Goal: Browse casually

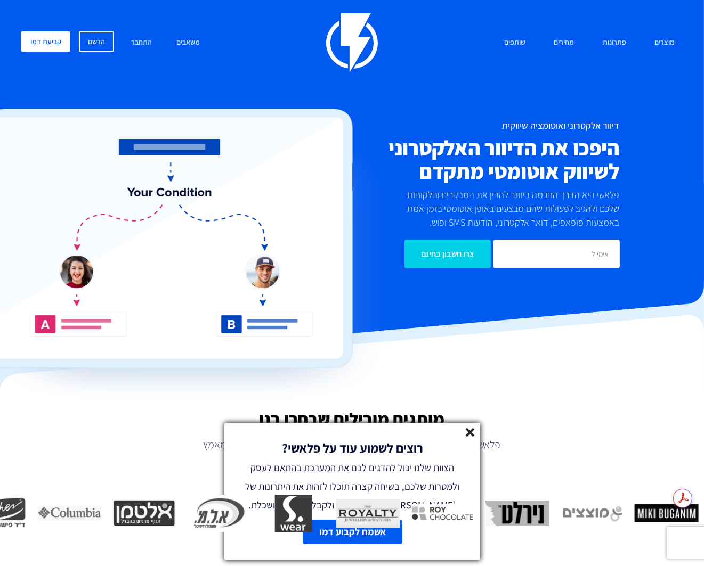
click at [473, 435] on icon at bounding box center [470, 432] width 9 height 9
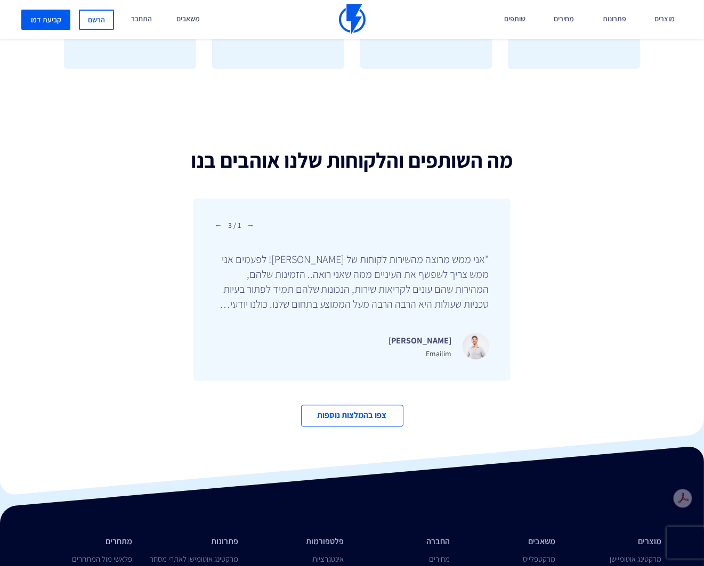
scroll to position [3304, 0]
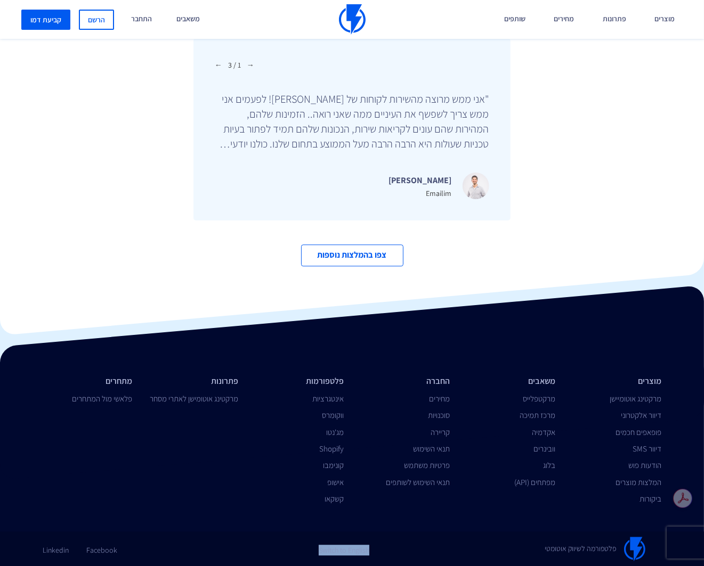
drag, startPoint x: 280, startPoint y: 544, endPoint x: 499, endPoint y: 563, distance: 219.7
click at [499, 563] on div "פלטפורמה לשיווק אוטומטי Switch to English Facebook Linkedin" at bounding box center [352, 549] width 704 height 35
click at [505, 553] on div "פלטפורמה לשיווק אוטומטי" at bounding box center [564, 549] width 212 height 25
drag, startPoint x: 530, startPoint y: 550, endPoint x: 615, endPoint y: 543, distance: 85.0
click at [631, 546] on div "פלטפורמה לשיווק אוטומטי" at bounding box center [564, 549] width 212 height 25
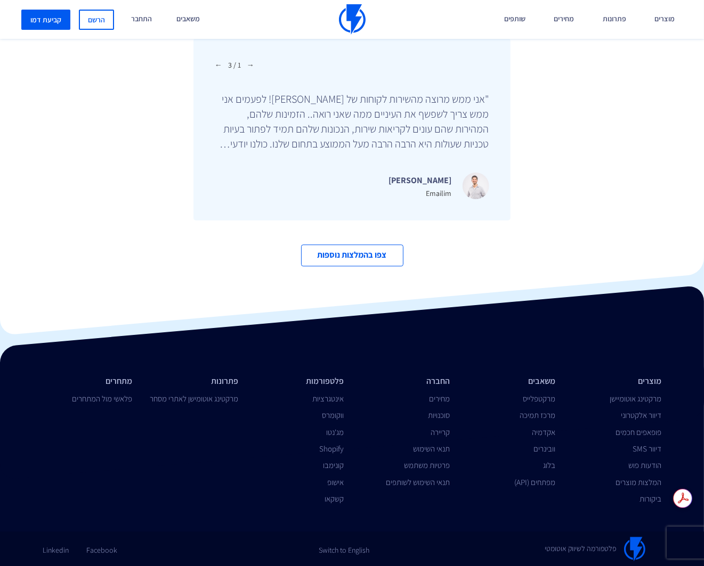
click at [170, 546] on div "Facebook Linkedin" at bounding box center [141, 546] width 212 height 19
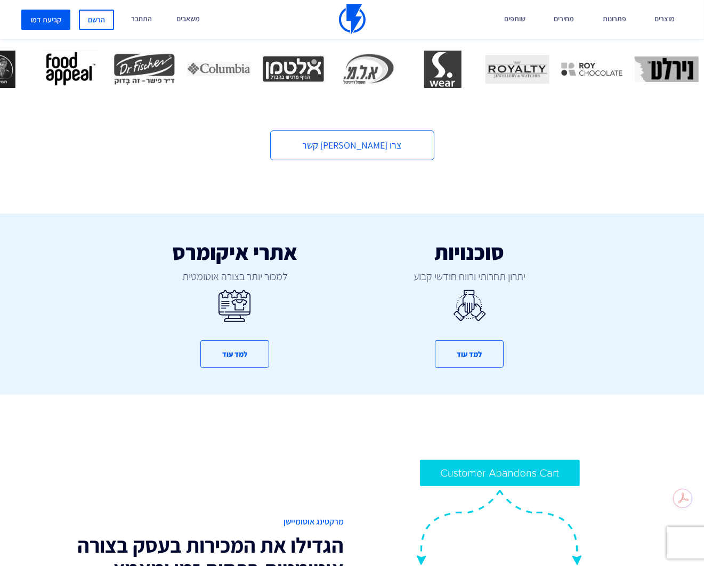
scroll to position [0, 0]
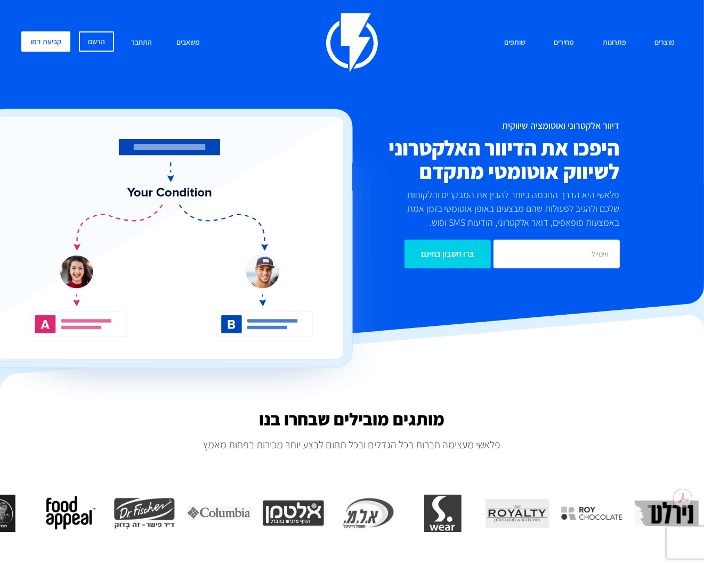
click at [452, 148] on h2 "היפכו את הדיוור האלקטרוני לשיווק אוטומטי מתקדם" at bounding box center [462, 159] width 315 height 46
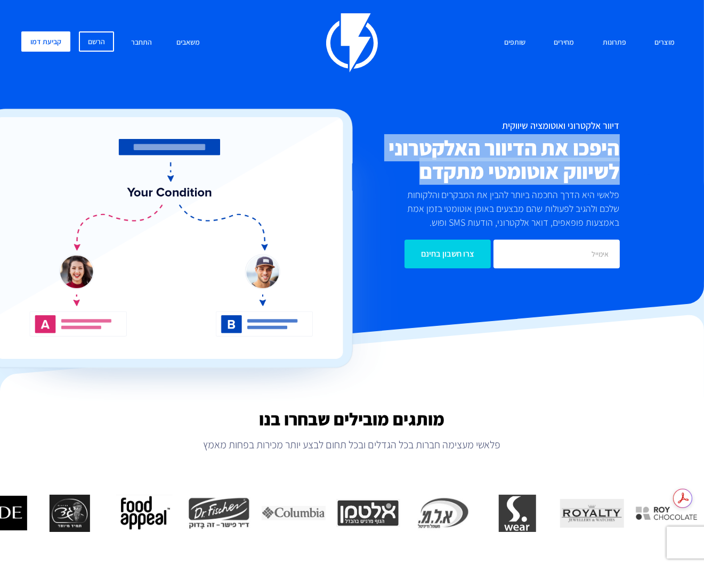
drag, startPoint x: 628, startPoint y: 141, endPoint x: 409, endPoint y: 170, distance: 220.9
click at [409, 170] on div "דיוור אלקטרוני ואוטומציה שיווקית היפכו את הדיוור האלקטרוני לשיווק אוטומטי מתקדם…" at bounding box center [351, 194] width 677 height 148
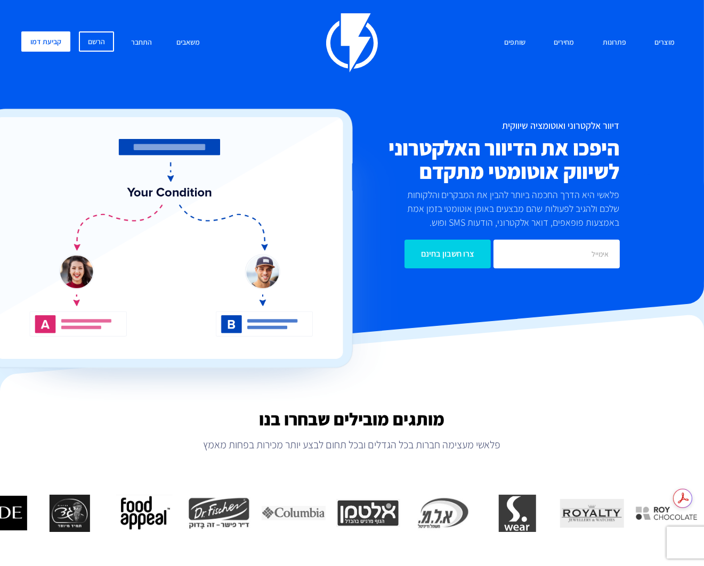
click at [279, 418] on h2 "מותגים מובילים שבחרו בנו" at bounding box center [352, 419] width 704 height 19
click at [393, 420] on h2 "מותגים מובילים שבחרו בנו" at bounding box center [352, 419] width 704 height 19
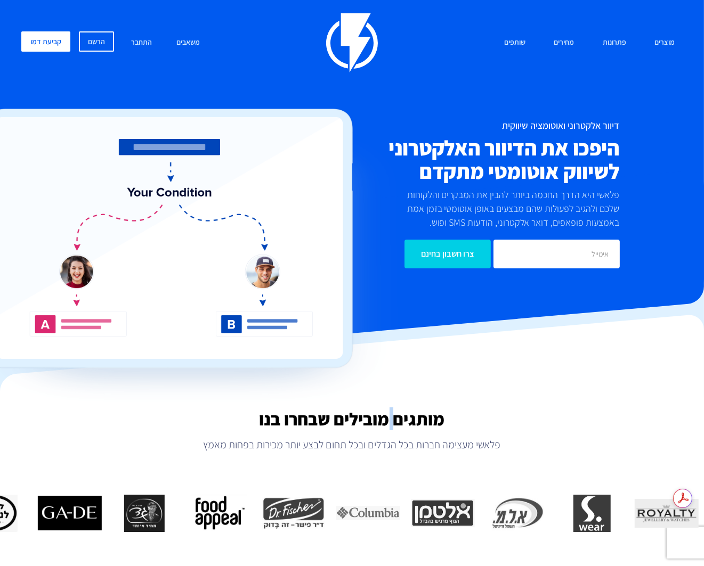
click at [388, 422] on h2 "מותגים מובילים שבחרו בנו" at bounding box center [352, 419] width 704 height 19
click at [348, 426] on h2 "מותגים מובילים שבחרו בנו" at bounding box center [352, 419] width 704 height 19
click at [319, 422] on h2 "מותגים מובילים שבחרו בנו" at bounding box center [352, 419] width 704 height 19
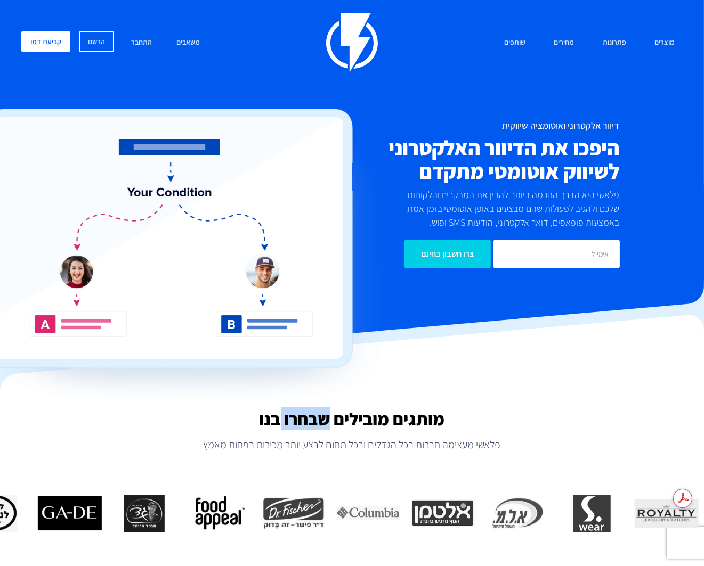
click at [319, 422] on h2 "מותגים מובילים שבחרו בנו" at bounding box center [352, 419] width 704 height 19
click at [417, 422] on h2 "מותגים מובילים שבחרו בנו" at bounding box center [352, 419] width 704 height 19
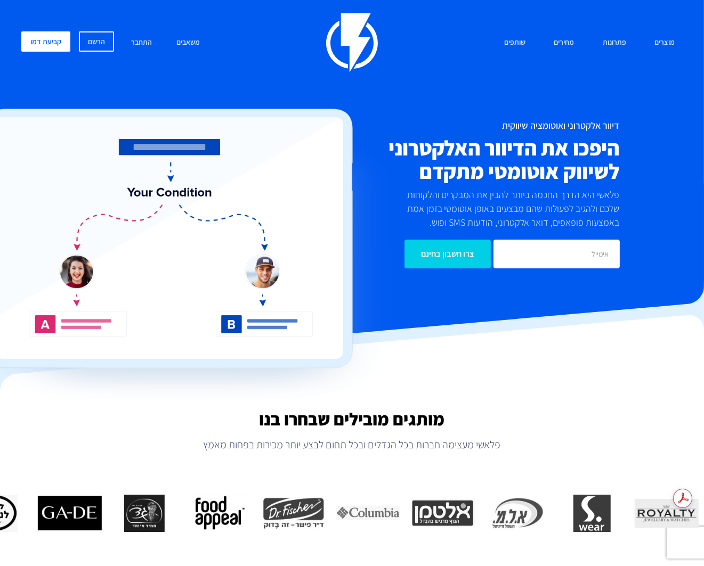
click at [342, 448] on p "פלאשי מעצימה חברות בכל הגדלים ובכל תחום לבצע יותר מכירות בפחות מאמץ" at bounding box center [352, 444] width 704 height 15
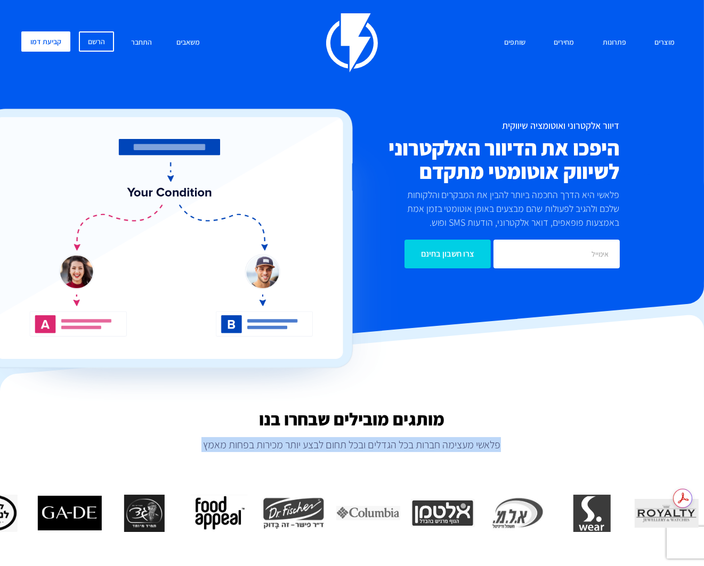
click at [342, 448] on p "פלאשי מעצימה חברות בכל הגדלים ובכל תחום לבצע יותר מכירות בפחות מאמץ" at bounding box center [352, 444] width 704 height 15
click at [359, 446] on p "פלאשי מעצימה חברות בכל הגדלים ובכל תחום לבצע יותר מכירות בפחות מאמץ" at bounding box center [352, 444] width 704 height 15
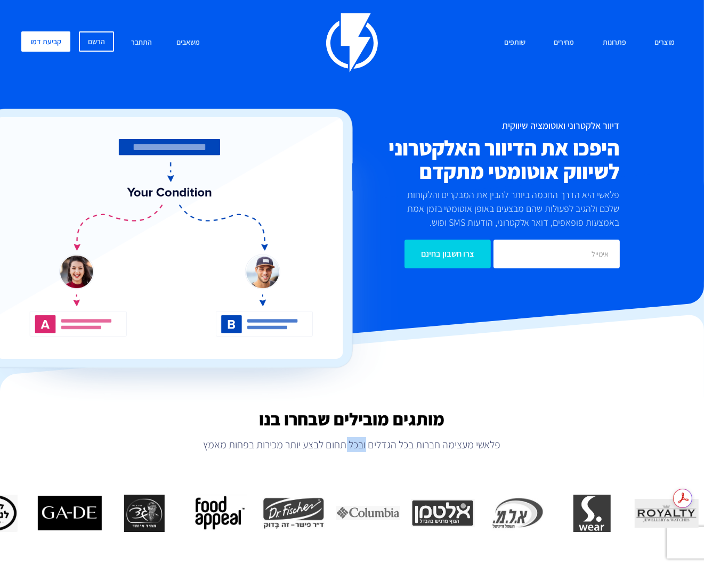
click at [359, 446] on p "פלאשי מעצימה חברות בכל הגדלים ובכל תחום לבצע יותר מכירות בפחות מאמץ" at bounding box center [352, 444] width 704 height 15
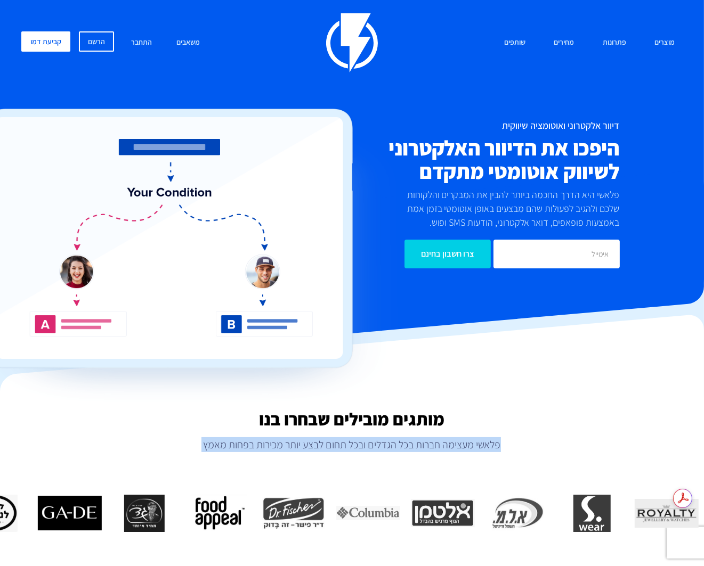
click at [359, 446] on p "פלאשי מעצימה חברות בכל הגדלים ובכל תחום לבצע יותר מכירות בפחות מאמץ" at bounding box center [352, 444] width 704 height 15
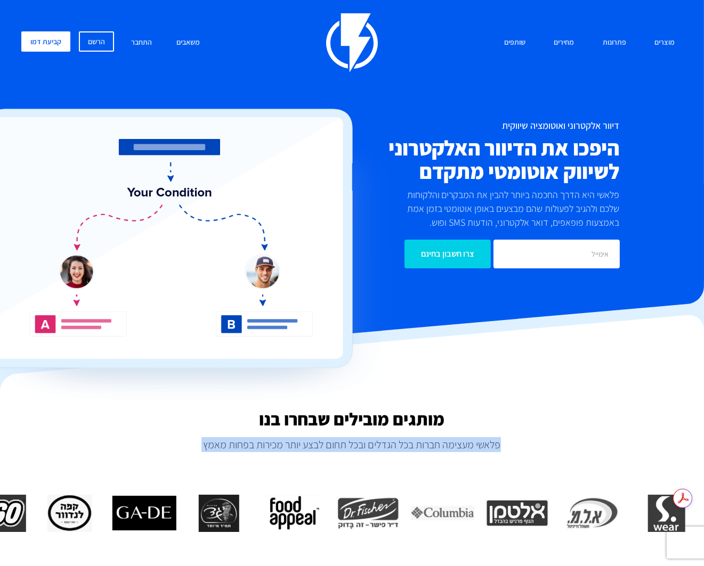
click at [312, 445] on p "פלאשי מעצימה חברות בכל הגדלים ובכל תחום לבצע יותר מכירות בפחות מאמץ" at bounding box center [352, 444] width 704 height 15
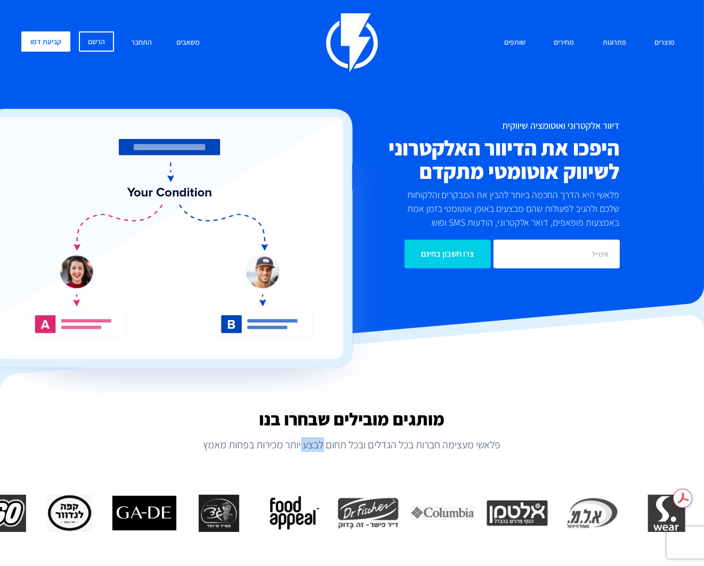
click at [312, 445] on p "פלאשי מעצימה חברות בכל הגדלים ובכל תחום לבצע יותר מכירות בפחות מאמץ" at bounding box center [352, 444] width 704 height 15
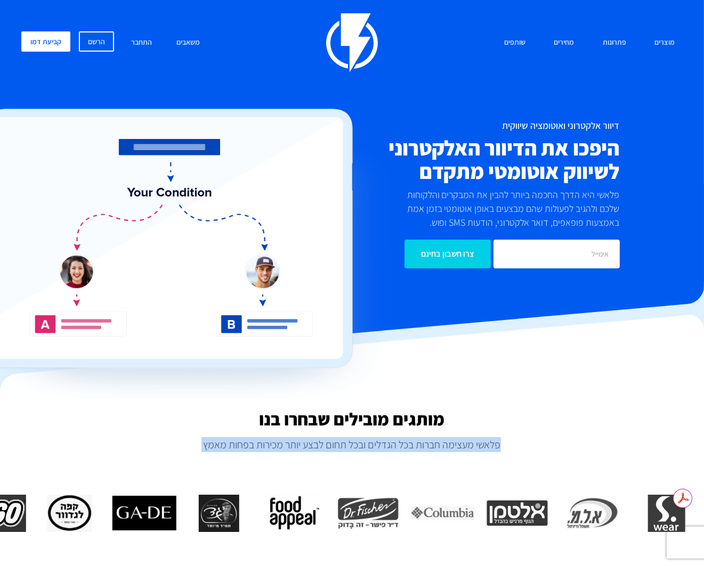
click at [312, 445] on p "פלאשי מעצימה חברות בכל הגדלים ובכל תחום לבצע יותר מכירות בפחות מאמץ" at bounding box center [352, 444] width 704 height 15
click at [408, 446] on p "פלאשי מעצימה חברות בכל הגדלים ובכל תחום לבצע יותר מכירות בפחות מאמץ" at bounding box center [352, 444] width 704 height 15
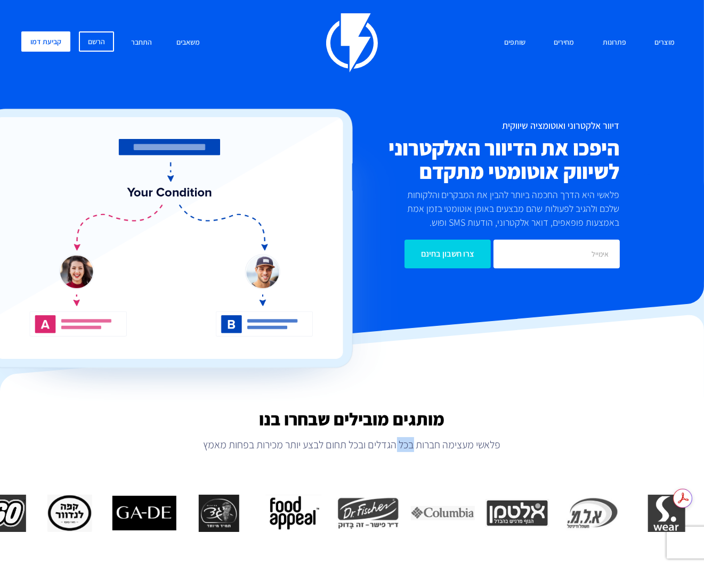
click at [408, 446] on p "פלאשי מעצימה חברות בכל הגדלים ובכל תחום לבצע יותר מכירות בפחות מאמץ" at bounding box center [352, 444] width 704 height 15
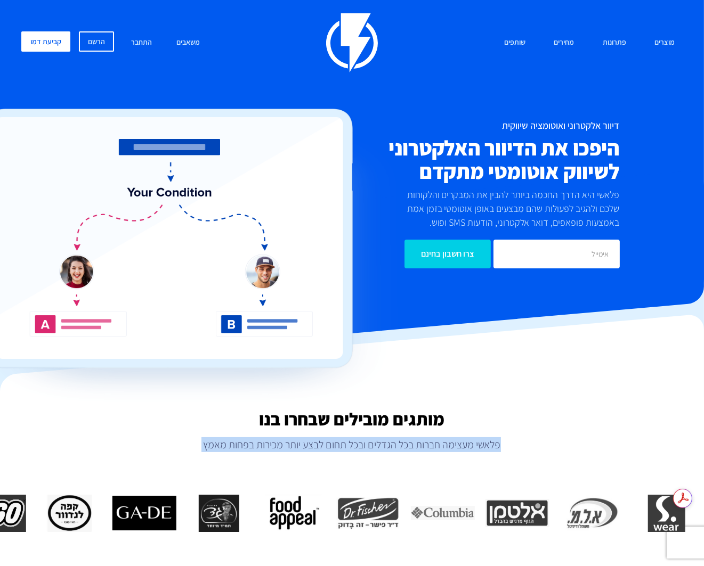
click at [408, 446] on p "פלאשי מעצימה חברות בכל הגדלים ובכל תחום לבצע יותר מכירות בפחות מאמץ" at bounding box center [352, 444] width 704 height 15
click at [291, 446] on p "פלאשי מעצימה חברות בכל הגדלים ובכל תחום לבצע יותר מכירות בפחות מאמץ" at bounding box center [352, 444] width 704 height 15
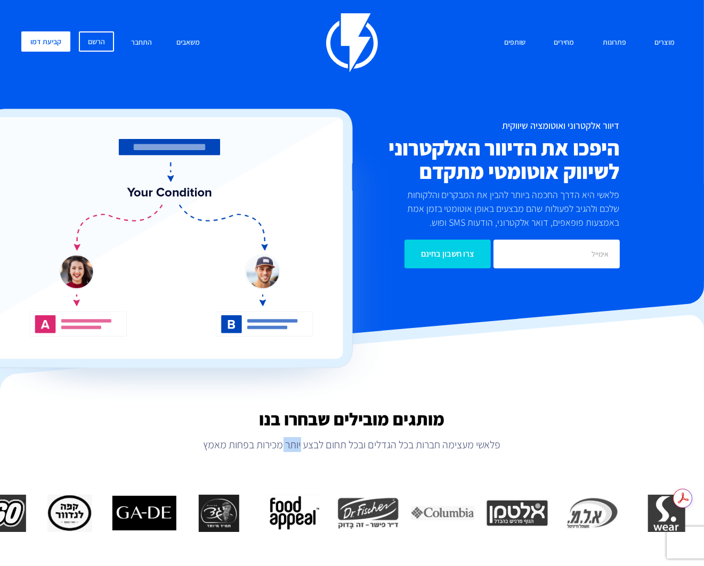
click at [291, 446] on p "פלאשי מעצימה חברות בכל הגדלים ובכל תחום לבצע יותר מכירות בפחות מאמץ" at bounding box center [352, 444] width 704 height 15
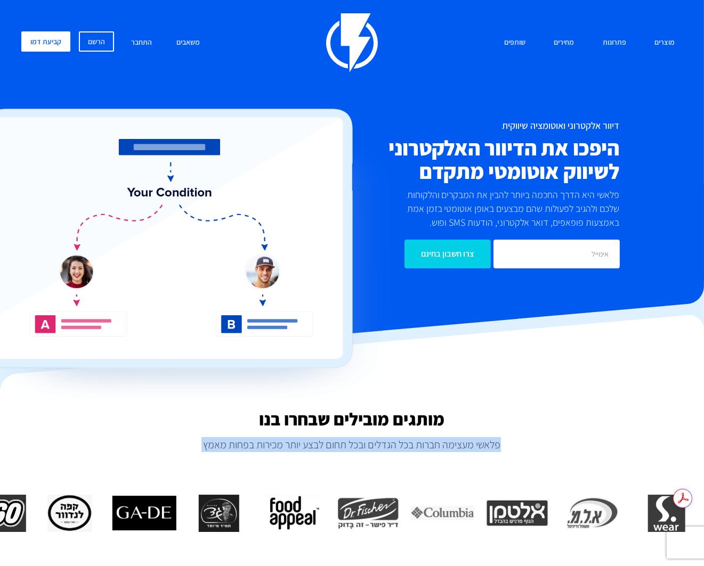
click at [291, 446] on p "פלאשי מעצימה חברות בכל הגדלים ובכל תחום לבצע יותר מכירות בפחות מאמץ" at bounding box center [352, 444] width 704 height 15
click at [441, 446] on p "פלאשי מעצימה חברות בכל הגדלים ובכל תחום לבצע יותר מכירות בפחות מאמץ" at bounding box center [352, 444] width 704 height 15
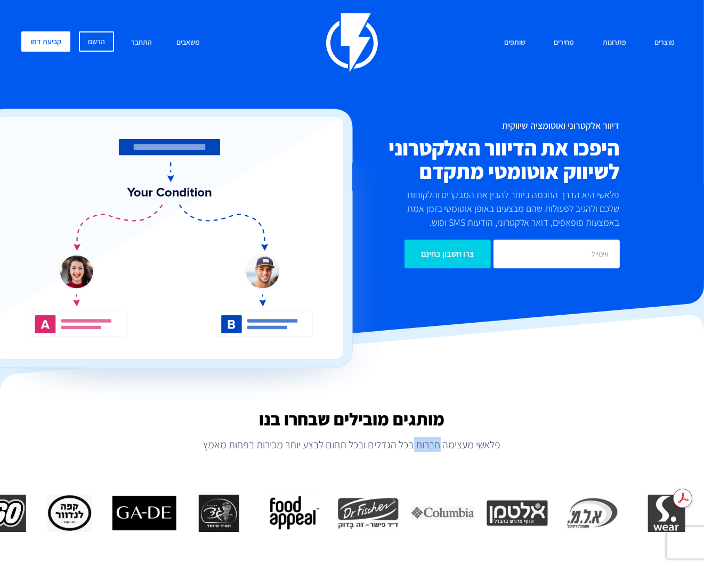
click at [441, 446] on p "פלאשי מעצימה חברות בכל הגדלים ובכל תחום לבצע יותר מכירות בפחות מאמץ" at bounding box center [352, 444] width 704 height 15
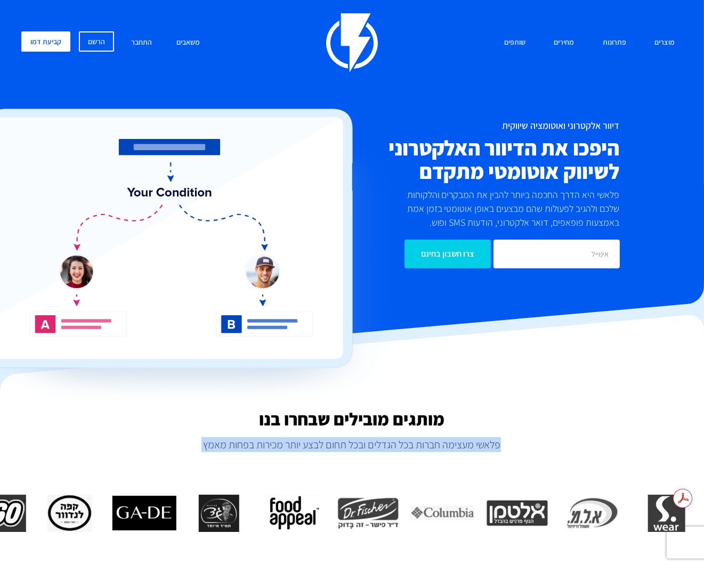
click at [441, 446] on p "פלאשי מעצימה חברות בכל הגדלים ובכל תחום לבצע יותר מכירות בפחות מאמץ" at bounding box center [352, 444] width 704 height 15
click at [271, 452] on p "פלאשי מעצימה חברות בכל הגדלים ובכל תחום לבצע יותר מכירות בפחות מאמץ" at bounding box center [352, 444] width 704 height 15
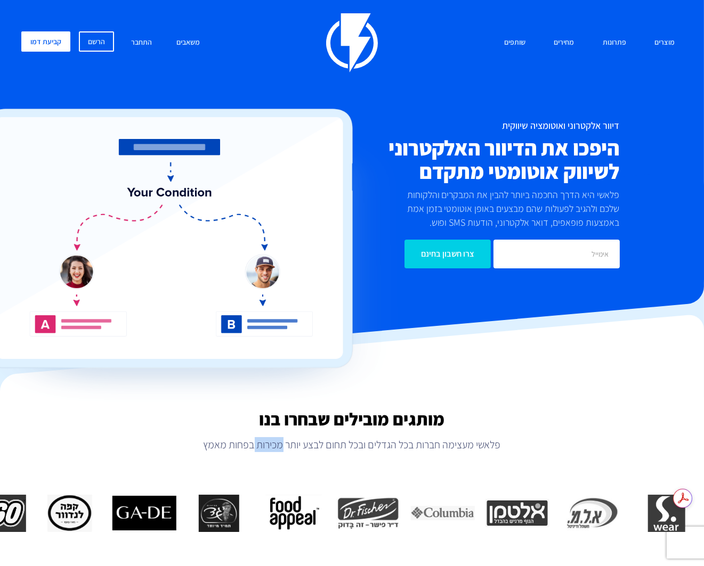
click at [271, 452] on p "פלאשי מעצימה חברות בכל הגדלים ובכל תחום לבצע יותר מכירות בפחות מאמץ" at bounding box center [352, 444] width 704 height 15
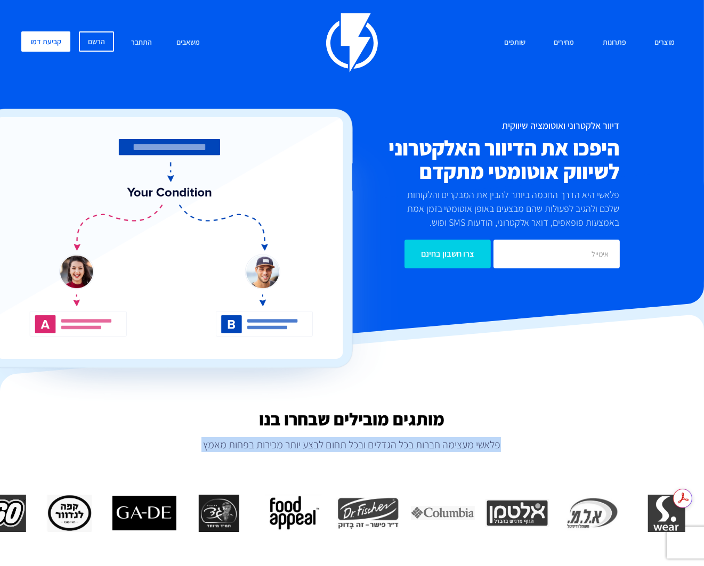
click at [271, 452] on p "פלאשי מעצימה חברות בכל הגדלים ובכל תחום לבצע יותר מכירות בפחות מאמץ" at bounding box center [352, 444] width 704 height 15
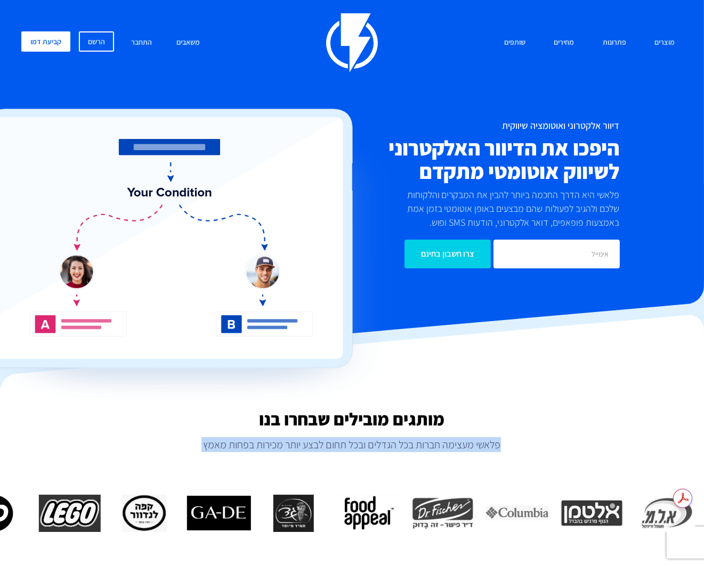
click at [458, 450] on p "פלאשי מעצימה חברות בכל הגדלים ובכל תחום לבצע יותר מכירות בפחות מאמץ" at bounding box center [352, 444] width 704 height 15
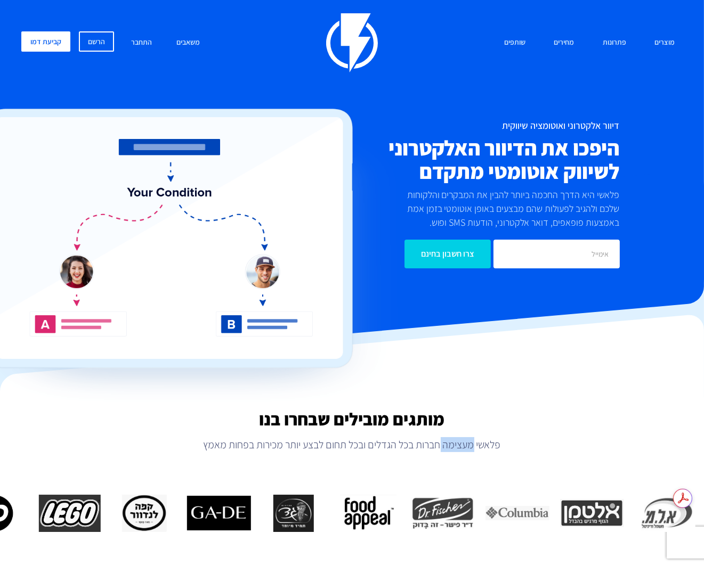
click at [458, 450] on p "פלאשי מעצימה חברות בכל הגדלים ובכל תחום לבצע יותר מכירות בפחות מאמץ" at bounding box center [352, 444] width 704 height 15
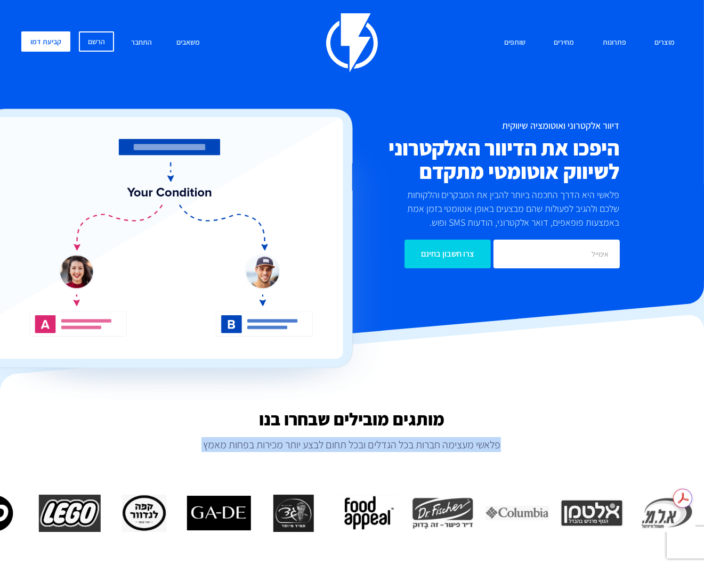
click at [458, 450] on p "פלאשי מעצימה חברות בכל הגדלים ובכל תחום לבצע יותר מכירות בפחות מאמץ" at bounding box center [352, 444] width 704 height 15
click at [236, 446] on p "פלאשי מעצימה חברות בכל הגדלים ובכל תחום לבצע יותר מכירות בפחות מאמץ" at bounding box center [352, 444] width 704 height 15
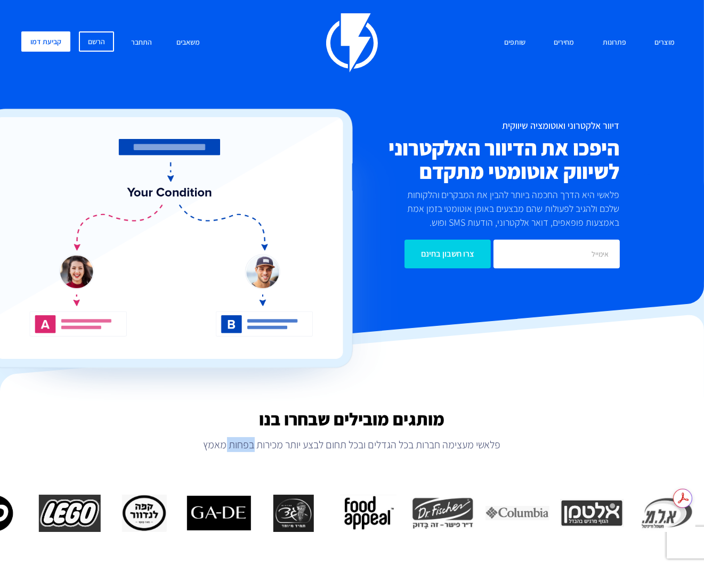
click at [236, 446] on p "פלאשי מעצימה חברות בכל הגדלים ובכל תחום לבצע יותר מכירות בפחות מאמץ" at bounding box center [352, 444] width 704 height 15
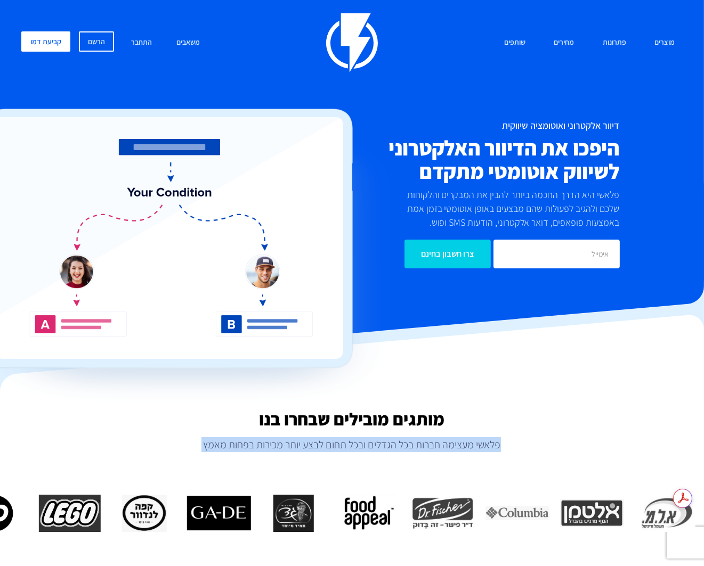
click at [236, 446] on p "פלאשי מעצימה חברות בכל הגדלים ובכל תחום לבצע יותר מכירות בפחות מאמץ" at bounding box center [352, 444] width 704 height 15
click at [494, 446] on p "פלאשי מעצימה חברות בכל הגדלים ובכל תחום לבצע יותר מכירות בפחות מאמץ" at bounding box center [352, 444] width 704 height 15
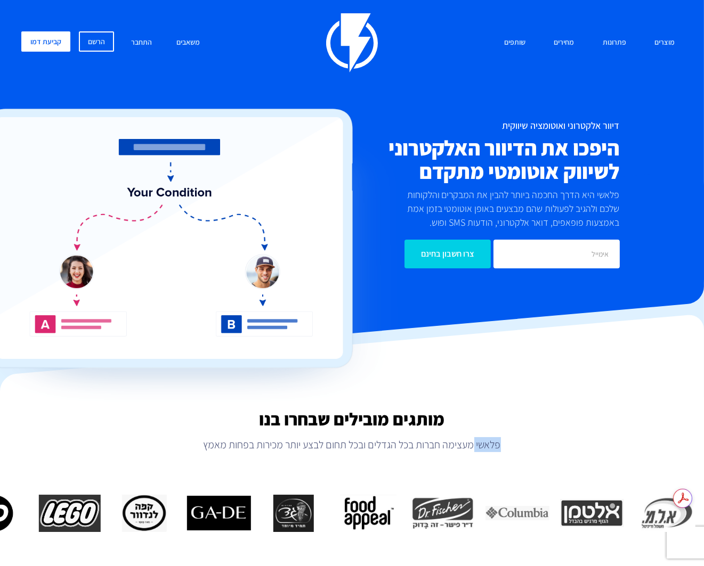
click at [494, 446] on p "פלאשי מעצימה חברות בכל הגדלים ובכל תחום לבצע יותר מכירות בפחות מאמץ" at bounding box center [352, 444] width 704 height 15
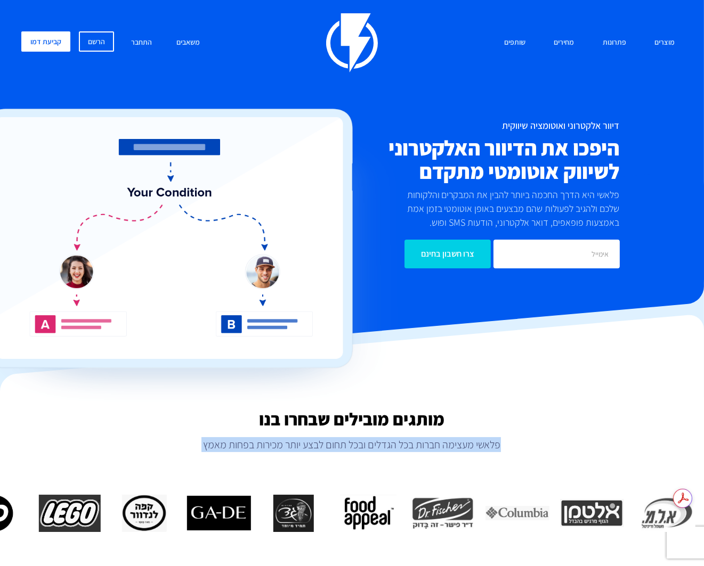
click at [494, 446] on p "פלאשי מעצימה חברות בכל הגדלים ובכל תחום לבצע יותר מכירות בפחות מאמץ" at bounding box center [352, 444] width 704 height 15
click at [207, 448] on p "פלאשי מעצימה חברות בכל הגדלים ובכל תחום לבצע יותר מכירות בפחות מאמץ" at bounding box center [352, 444] width 704 height 15
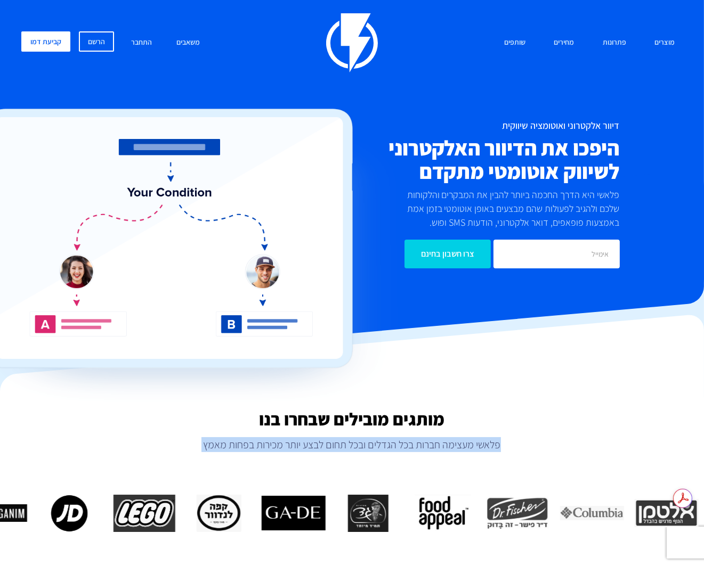
click at [207, 448] on p "פלאשי מעצימה חברות בכל הגדלים ובכל תחום לבצע יותר מכירות בפחות מאמץ" at bounding box center [352, 444] width 704 height 15
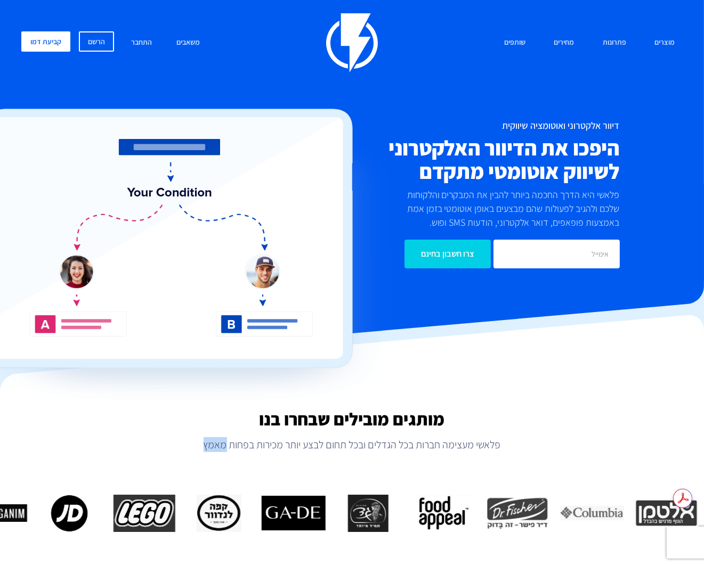
click at [207, 448] on p "פלאשי מעצימה חברות בכל הגדלים ובכל תחום לבצע יותר מכירות בפחות מאמץ" at bounding box center [352, 444] width 704 height 15
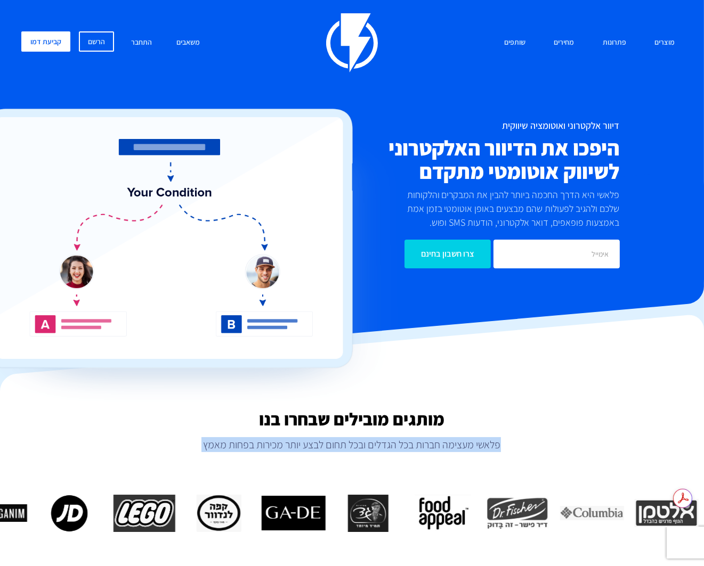
click at [207, 448] on p "פלאשי מעצימה חברות בכל הגדלים ובכל תחום לבצע יותר מכירות בפחות מאמץ" at bounding box center [352, 444] width 704 height 15
click at [351, 445] on p "פלאשי מעצימה חברות בכל הגדלים ובכל תחום לבצע יותר מכירות בפחות מאמץ" at bounding box center [352, 444] width 704 height 15
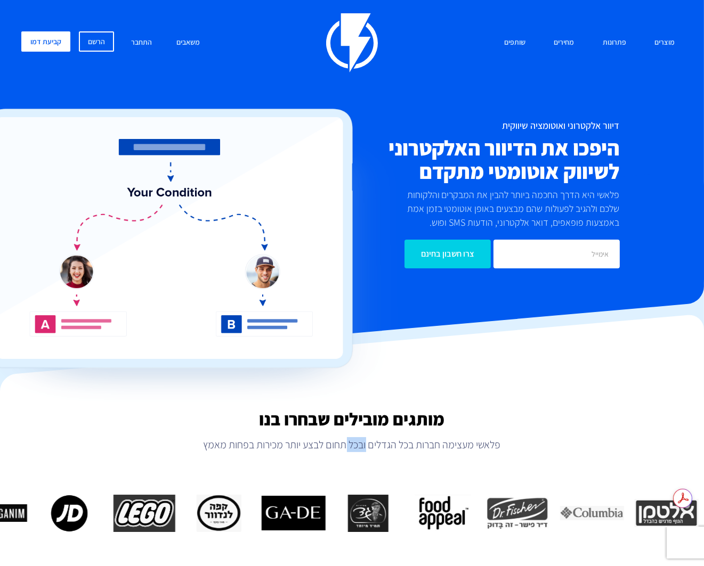
click at [351, 445] on p "פלאשי מעצימה חברות בכל הגדלים ובכל תחום לבצע יותר מכירות בפחות מאמץ" at bounding box center [352, 444] width 704 height 15
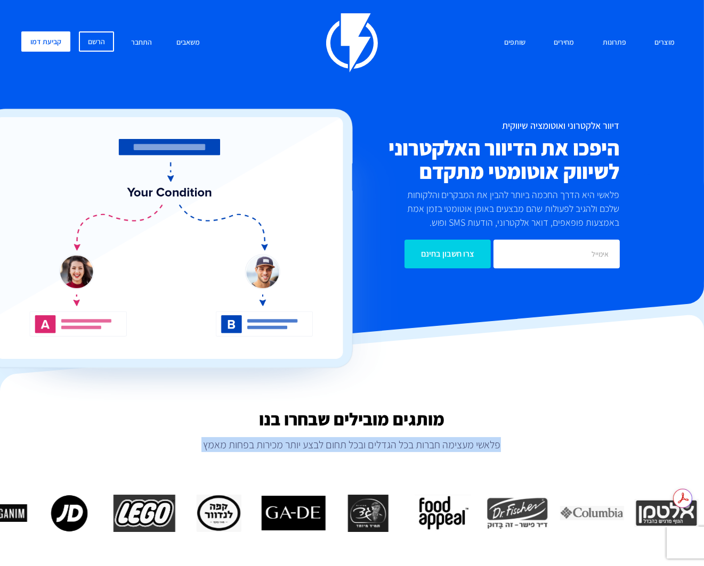
click at [351, 445] on p "פלאשי מעצימה חברות בכל הגדלים ובכל תחום לבצע יותר מכירות בפחות מאמץ" at bounding box center [352, 444] width 704 height 15
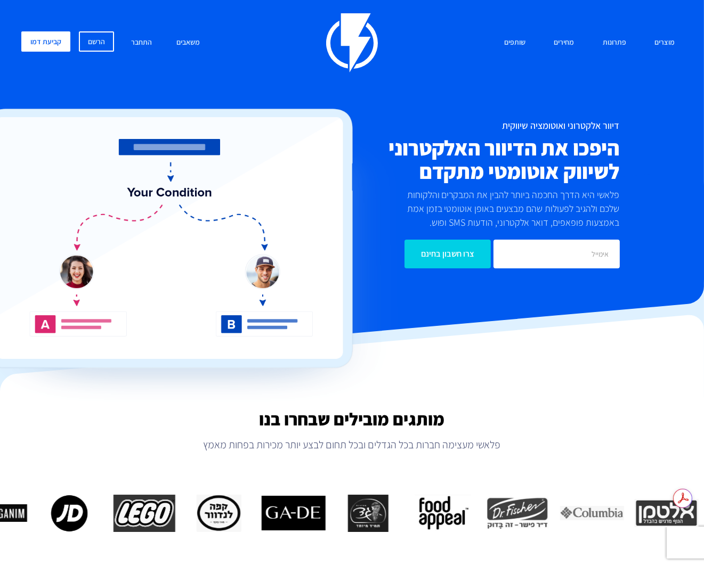
click at [354, 413] on h2 "מותגים מובילים שבחרו בנו" at bounding box center [352, 419] width 704 height 19
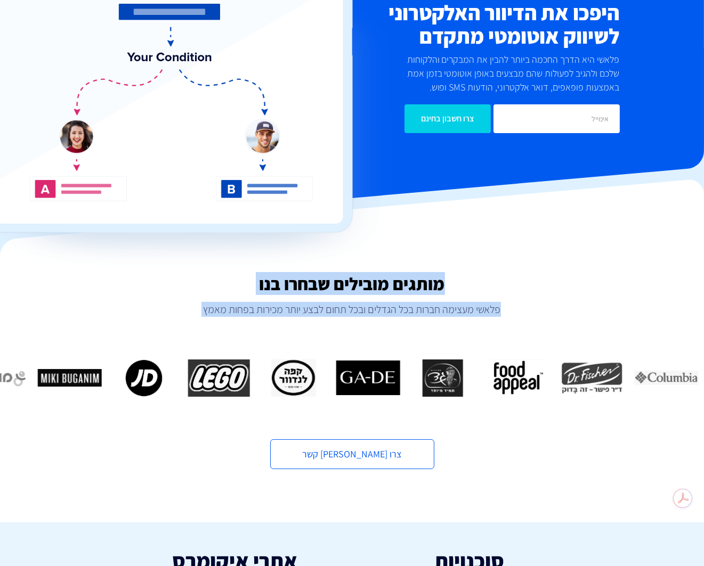
scroll to position [144, 0]
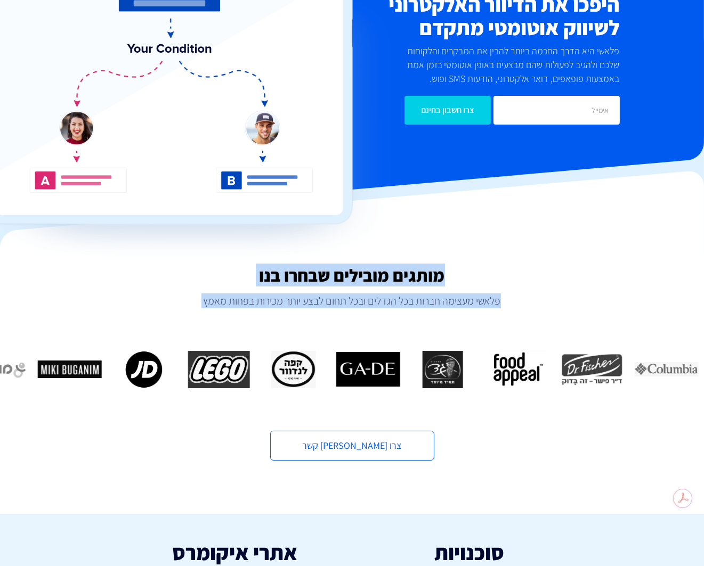
drag, startPoint x: 373, startPoint y: 453, endPoint x: 359, endPoint y: 532, distance: 80.2
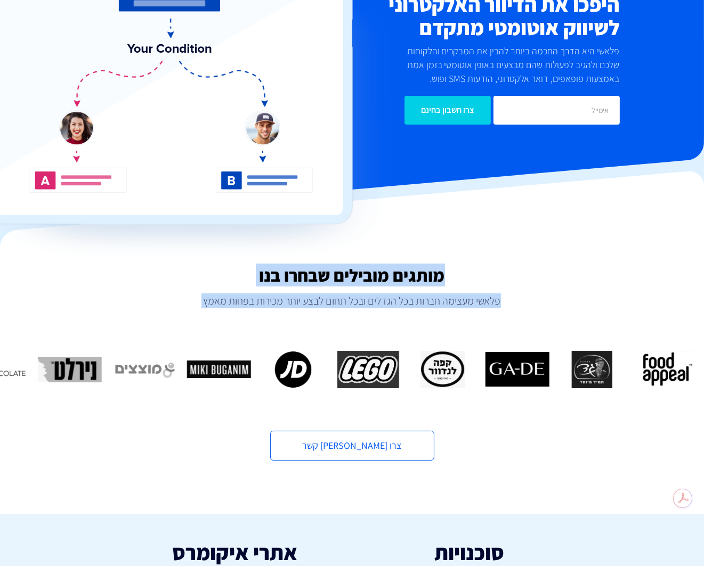
click at [351, 266] on h2 "מותגים מובילים שבחרו בנו" at bounding box center [352, 275] width 704 height 19
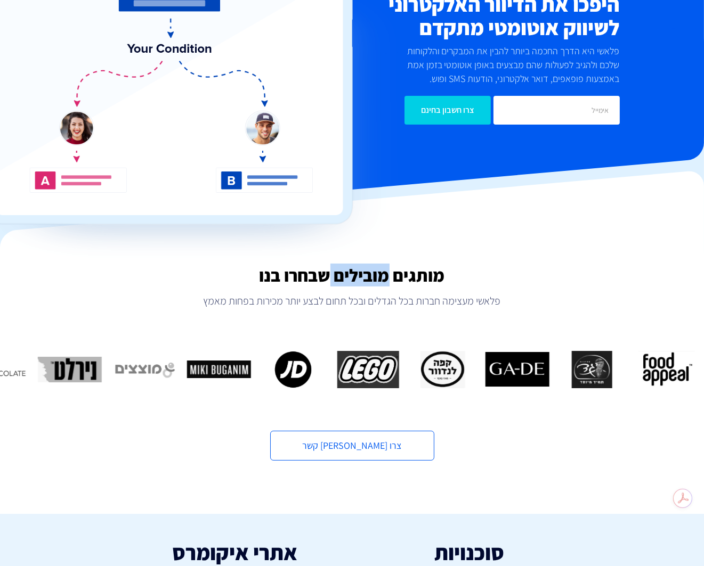
click at [351, 266] on h2 "מותגים מובילים שבחרו בנו" at bounding box center [352, 275] width 704 height 19
click at [248, 177] on img at bounding box center [186, 114] width 422 height 299
click at [237, 177] on img at bounding box center [186, 114] width 422 height 299
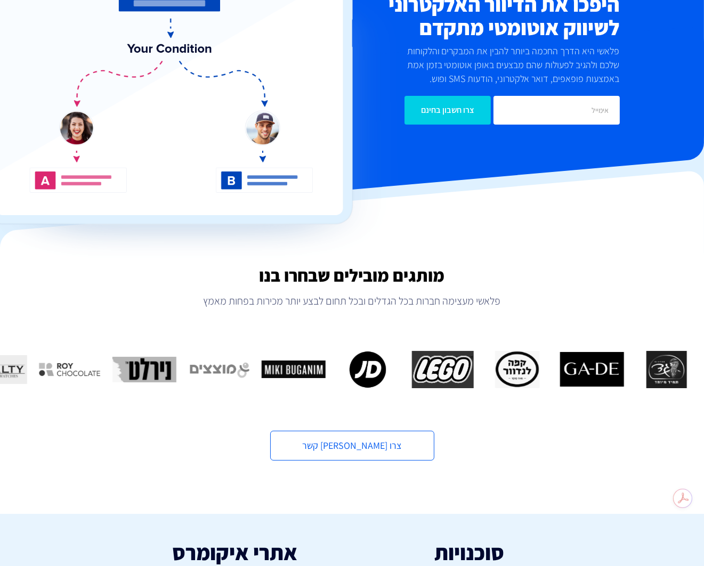
click at [56, 175] on img at bounding box center [186, 114] width 422 height 299
click at [282, 129] on img at bounding box center [186, 114] width 422 height 299
click at [83, 128] on img at bounding box center [186, 114] width 422 height 299
click at [255, 135] on img at bounding box center [186, 114] width 422 height 299
click at [79, 132] on img at bounding box center [186, 114] width 422 height 299
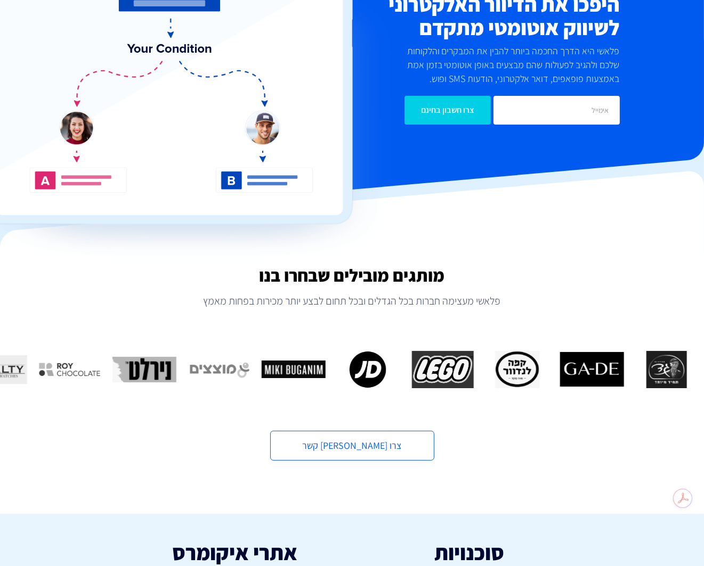
click at [79, 132] on img at bounding box center [186, 114] width 422 height 299
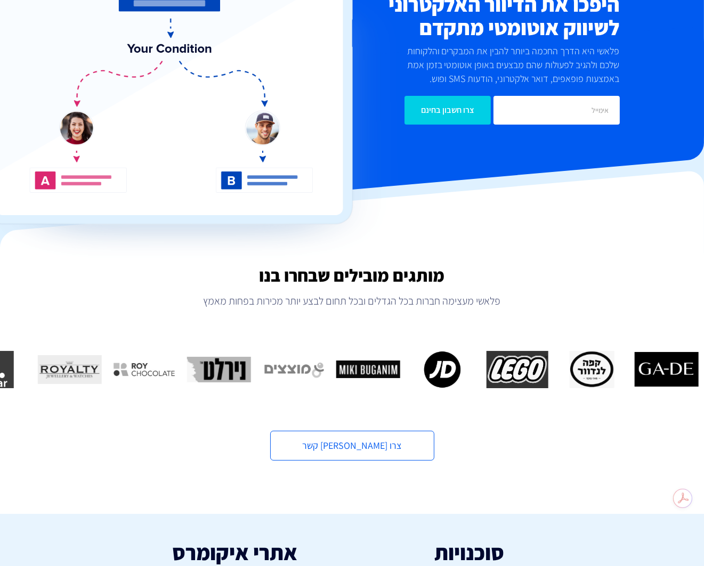
click at [280, 136] on img at bounding box center [186, 114] width 422 height 299
click at [105, 220] on img at bounding box center [186, 114] width 422 height 299
drag, startPoint x: 256, startPoint y: 217, endPoint x: 252, endPoint y: 221, distance: 5.7
click at [256, 217] on img at bounding box center [186, 114] width 422 height 299
